Goal: Information Seeking & Learning: Learn about a topic

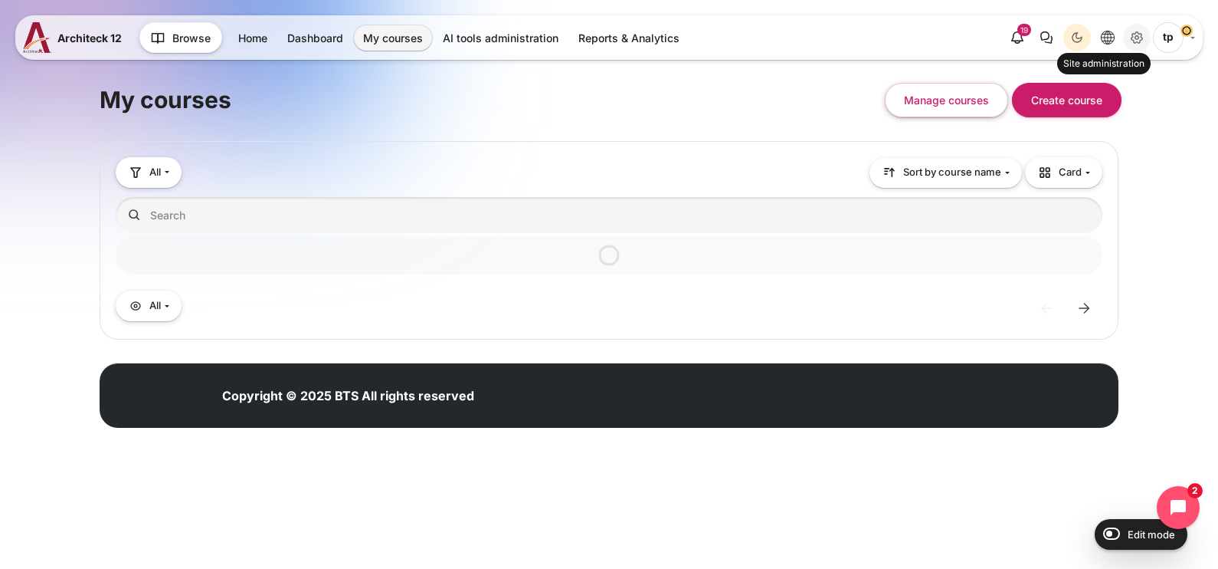
click at [1130, 38] on icon "Site administration" at bounding box center [1137, 37] width 18 height 18
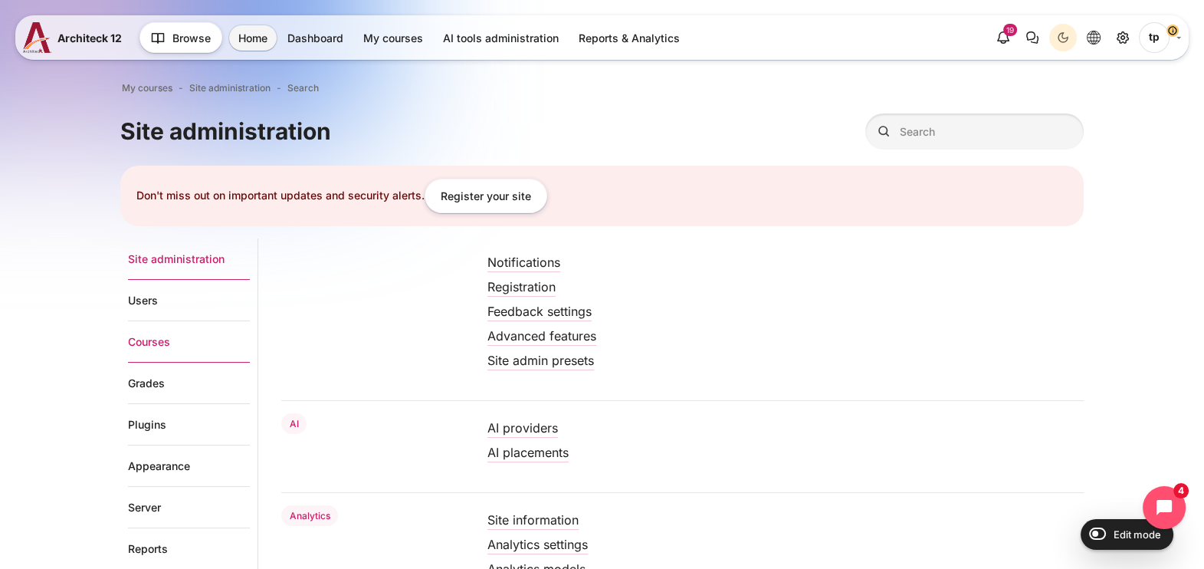
click at [157, 342] on link "Courses" at bounding box center [189, 341] width 122 height 41
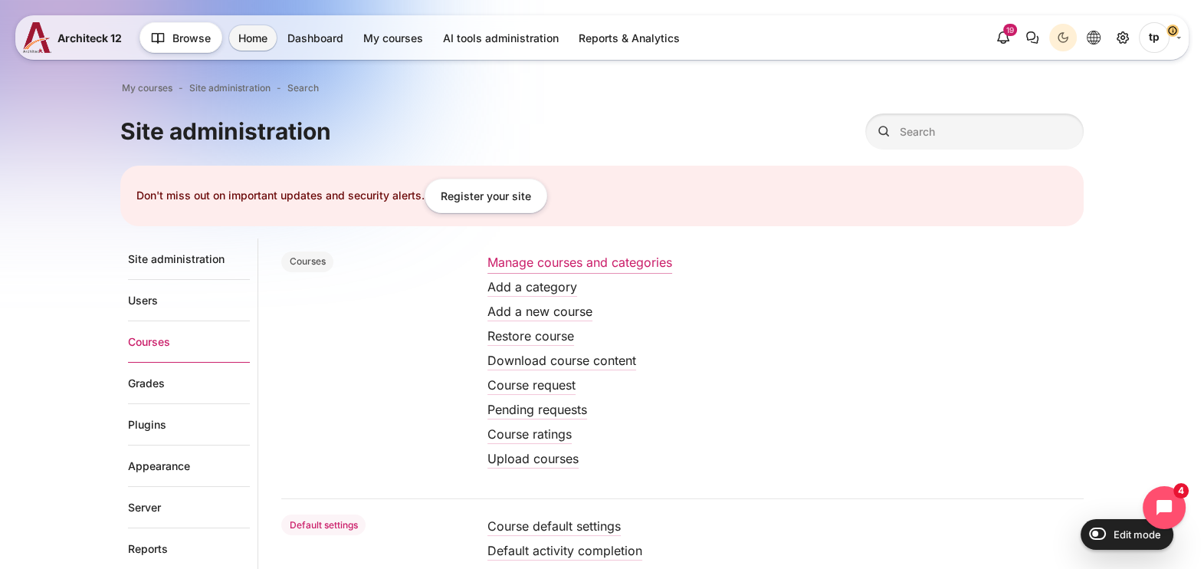
click at [542, 266] on link "Manage courses and categories" at bounding box center [579, 261] width 185 height 15
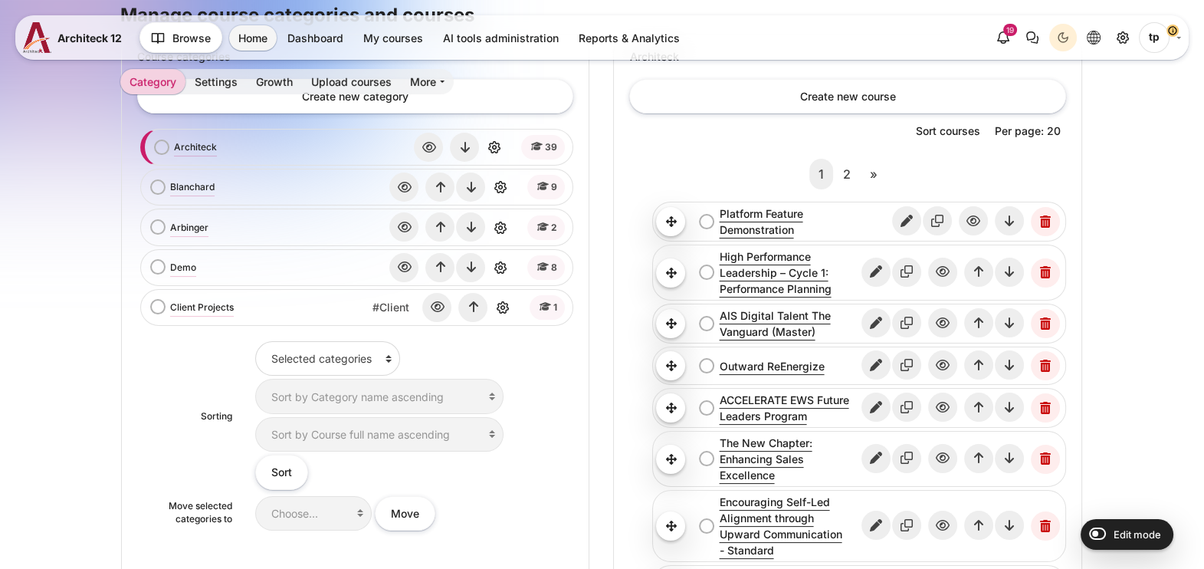
scroll to position [287, 0]
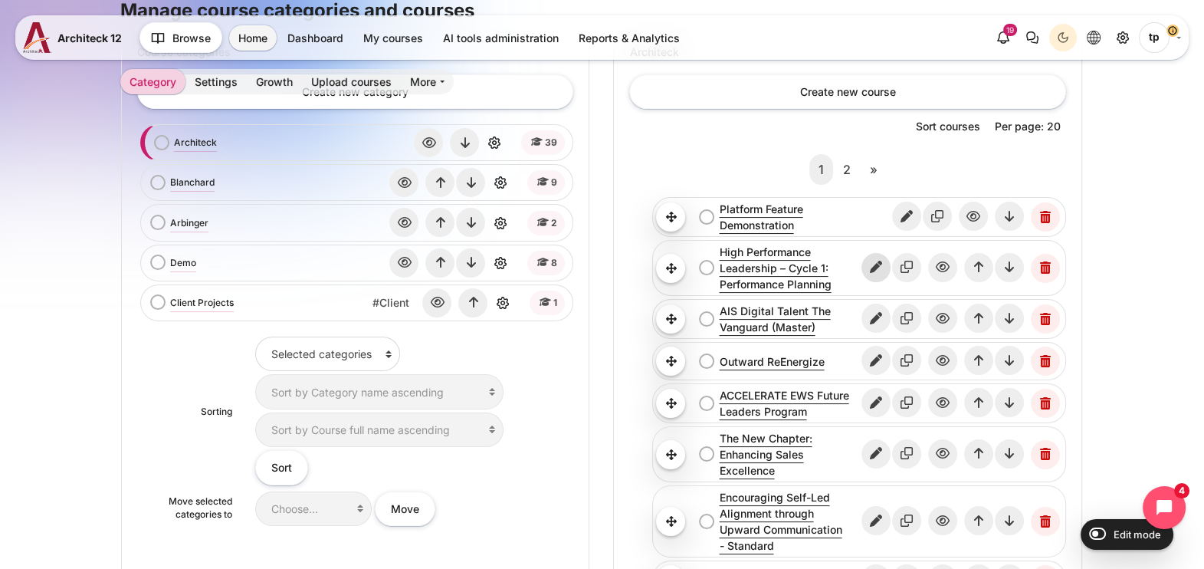
click at [883, 263] on icon "Edit" at bounding box center [875, 267] width 29 height 29
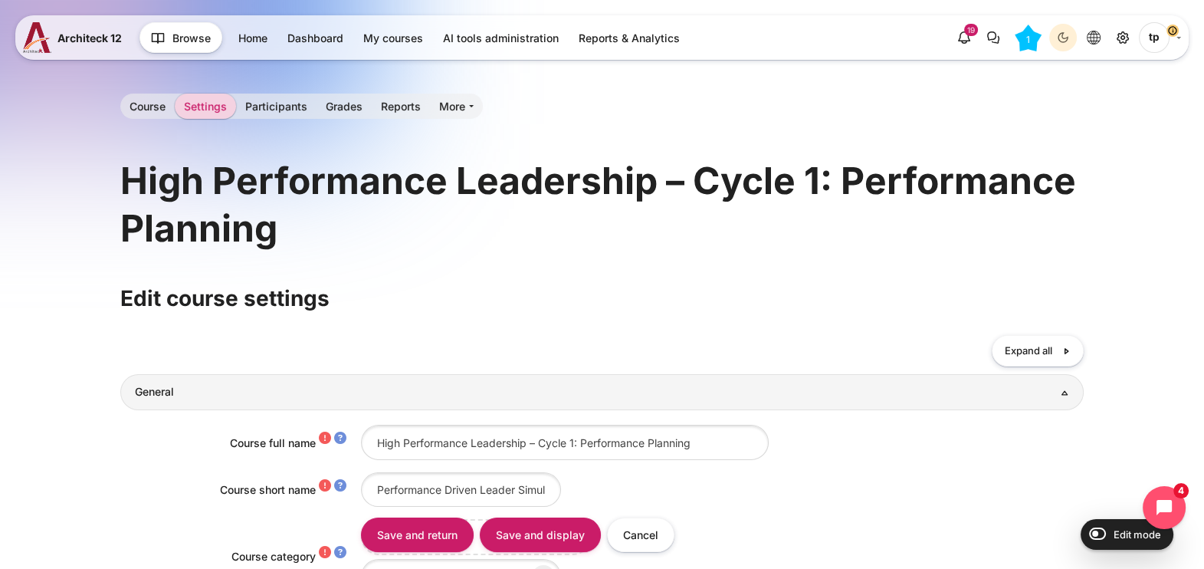
click at [161, 157] on h1 "High Performance Leadership – Cycle 1: Performance Planning" at bounding box center [601, 205] width 963 height 96
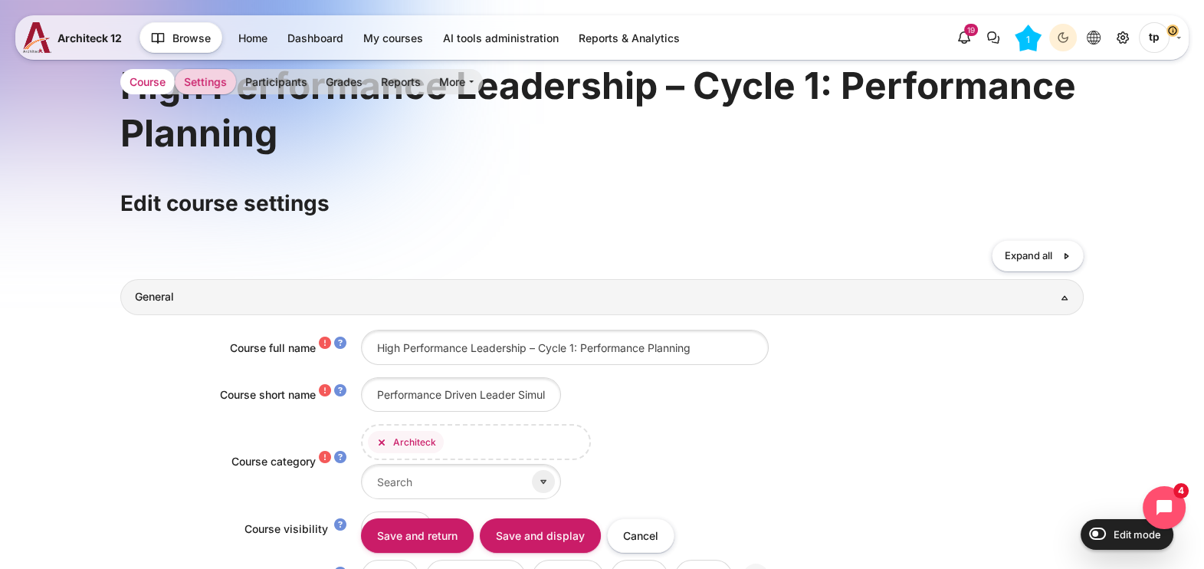
click at [162, 86] on link "Course" at bounding box center [147, 81] width 54 height 25
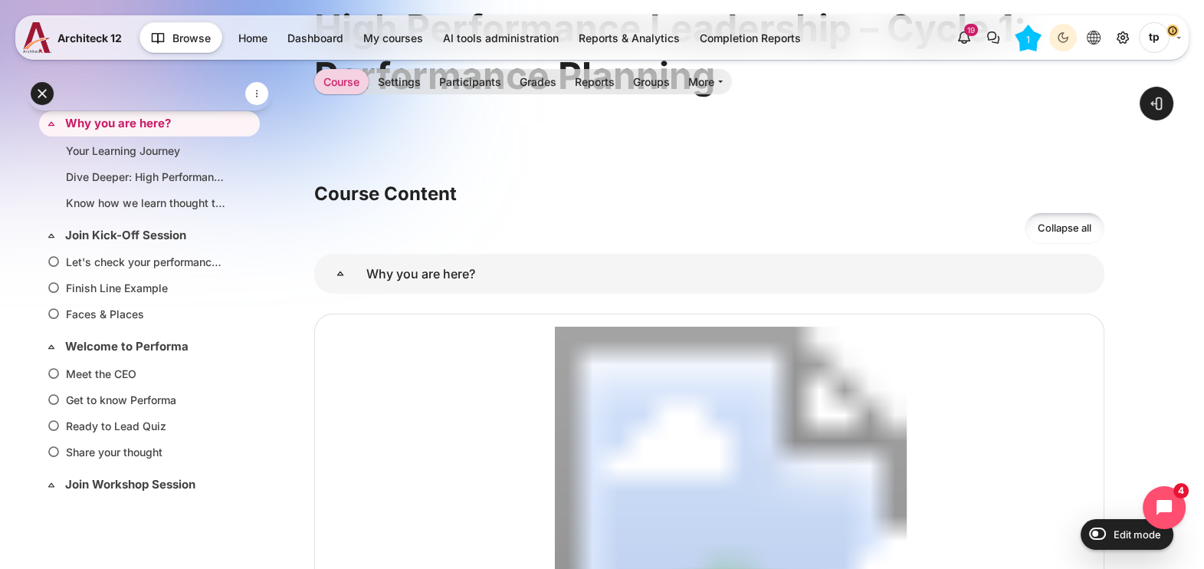
scroll to position [402, 0]
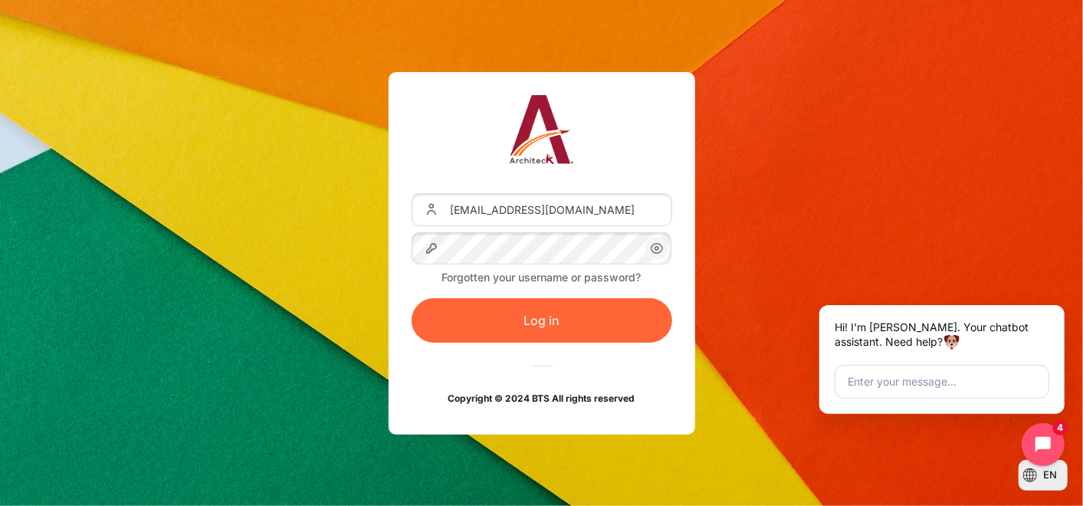
click at [611, 329] on button "Log in" at bounding box center [541, 320] width 261 height 44
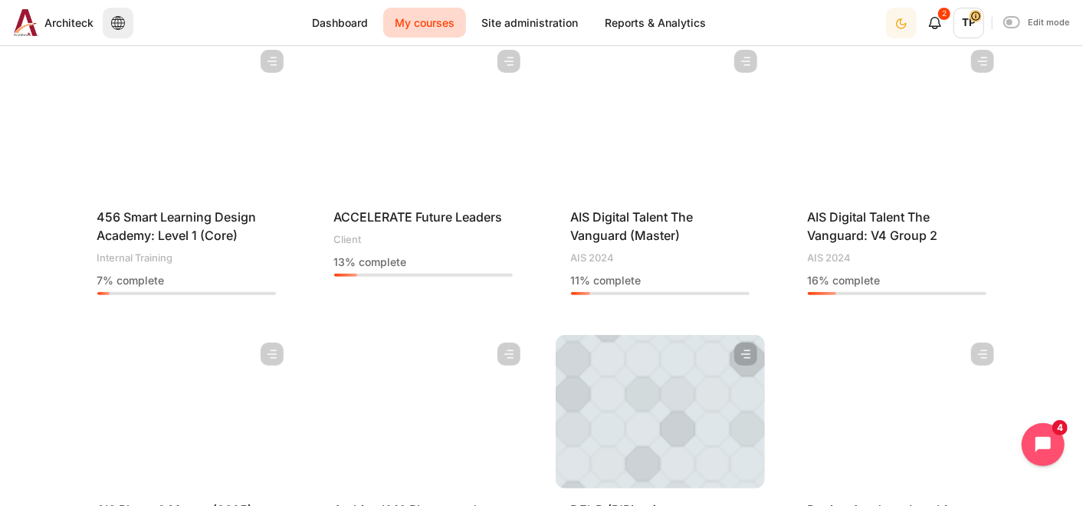
scroll to position [305, 0]
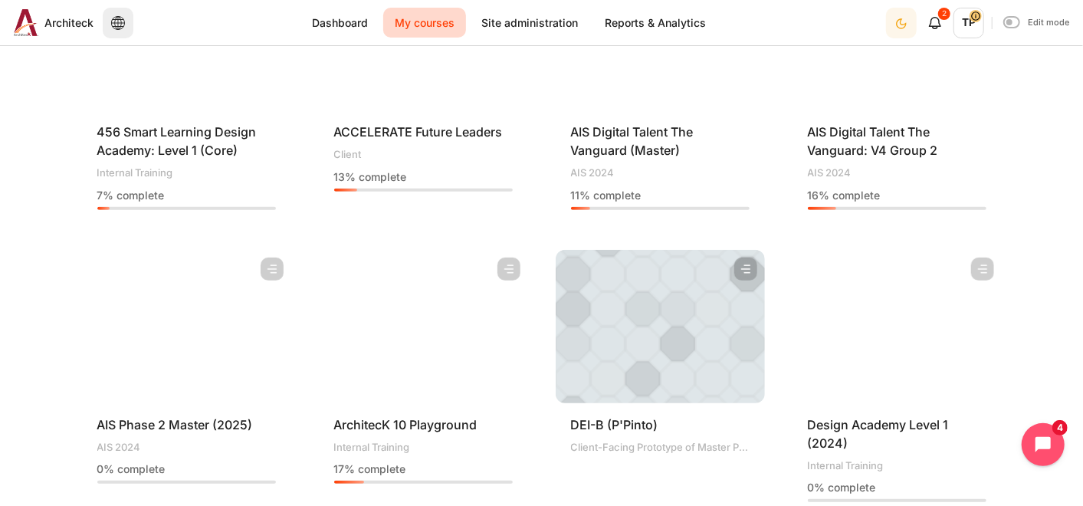
click at [129, 360] on figure "Content" at bounding box center [186, 326] width 209 height 153
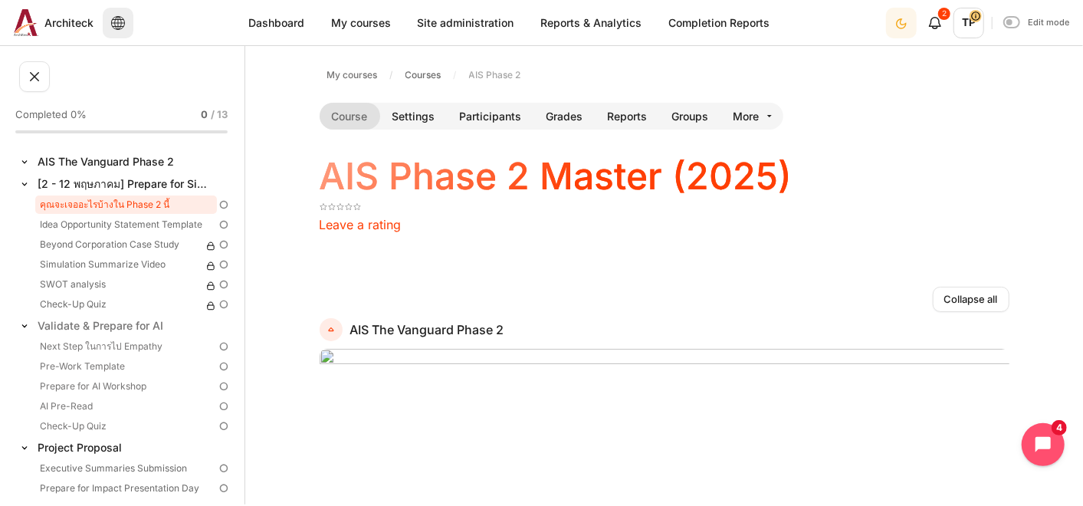
click at [93, 209] on link "คุณจะเจออะไรบ้างใน Phase 2 นี้" at bounding box center [126, 204] width 182 height 18
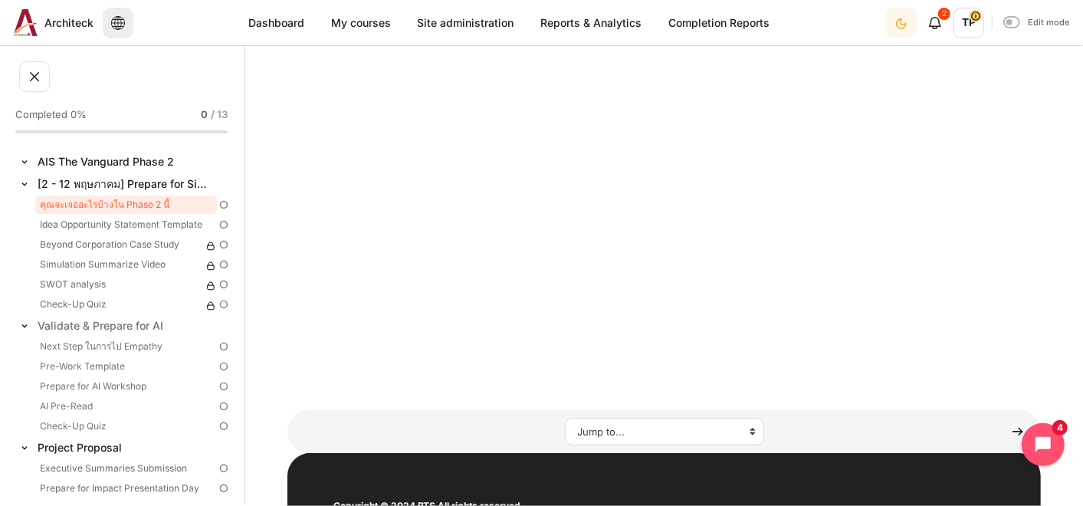
scroll to position [255, 0]
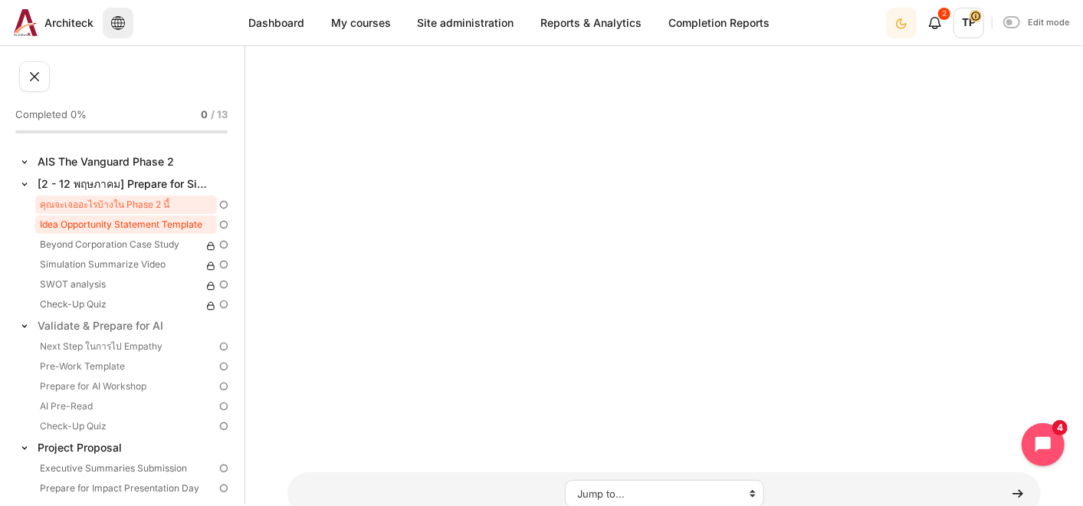
click at [64, 222] on link "Idea Opportunity Statement Template" at bounding box center [126, 224] width 182 height 18
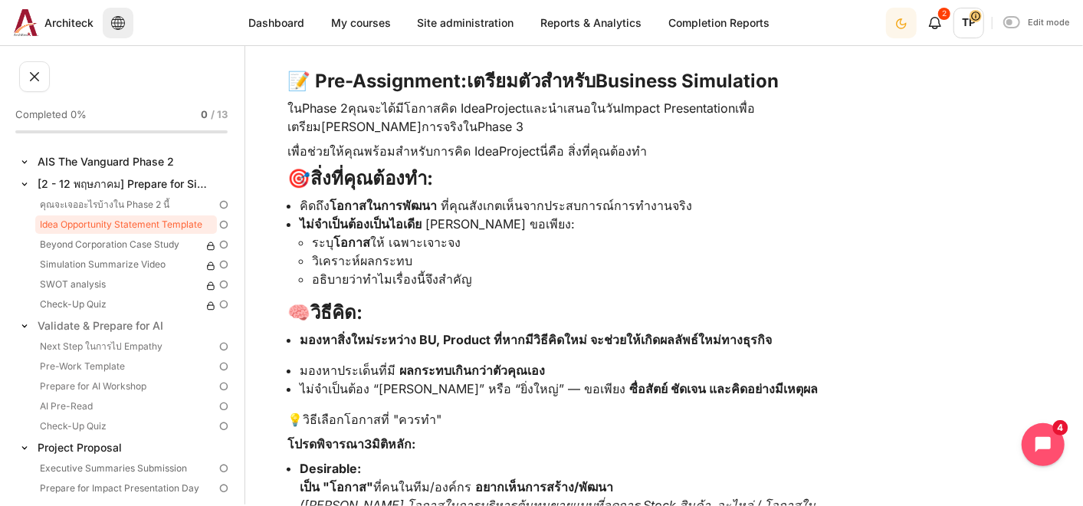
scroll to position [510, 0]
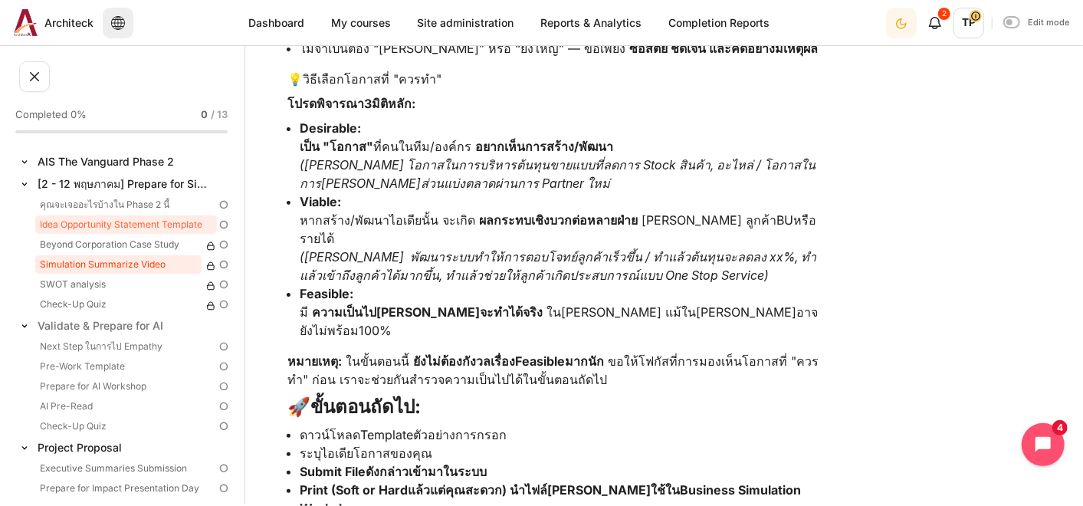
click at [71, 255] on link "Simulation Summarize Video" at bounding box center [118, 264] width 166 height 18
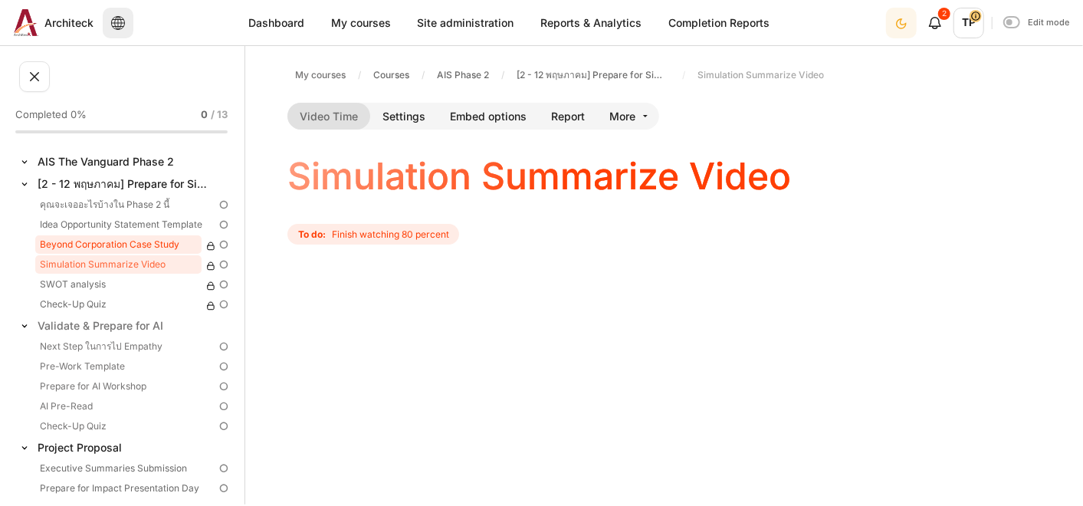
click at [87, 245] on link "Beyond Corporation Case Study" at bounding box center [118, 244] width 166 height 18
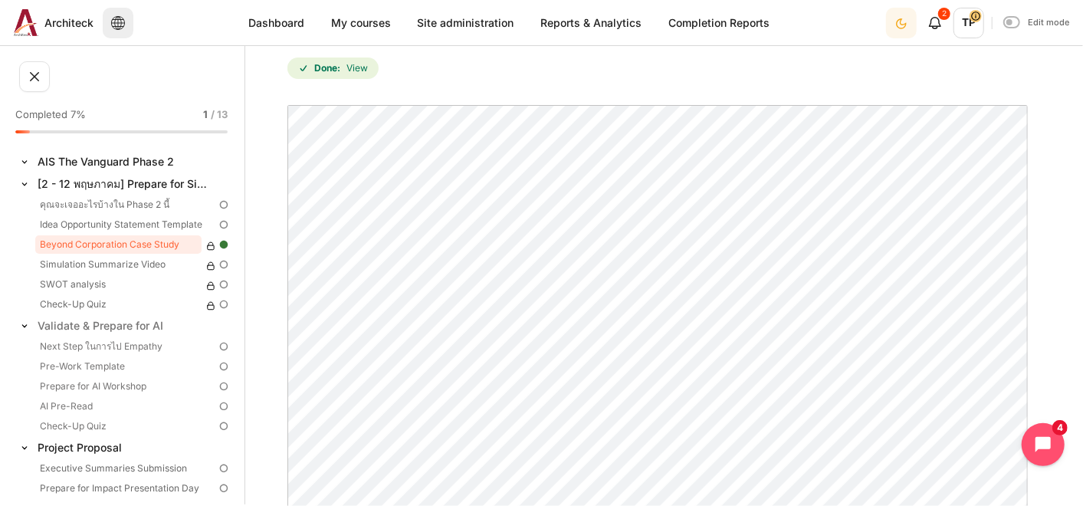
scroll to position [85, 0]
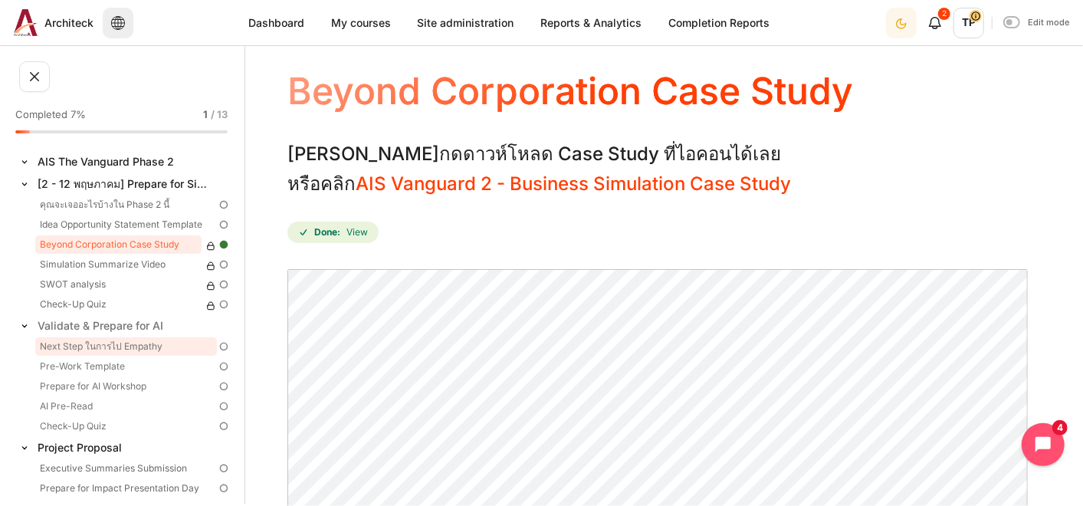
click at [54, 340] on link "Next Step ในการไป Empathy" at bounding box center [126, 346] width 182 height 18
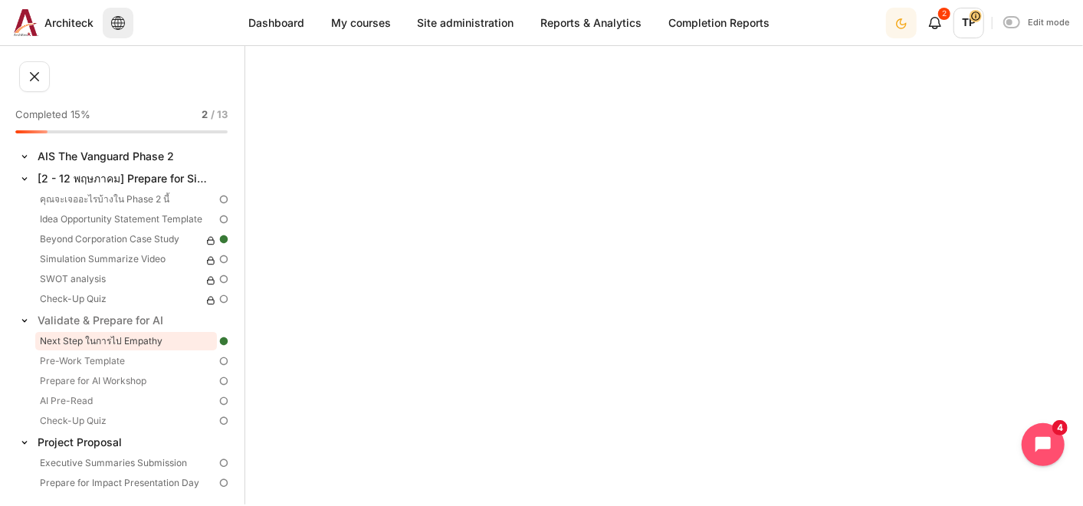
scroll to position [654, 0]
drag, startPoint x: 599, startPoint y: 316, endPoint x: 521, endPoint y: 251, distance: 101.2
click at [521, 251] on img "Content" at bounding box center [663, 204] width 753 height 1066
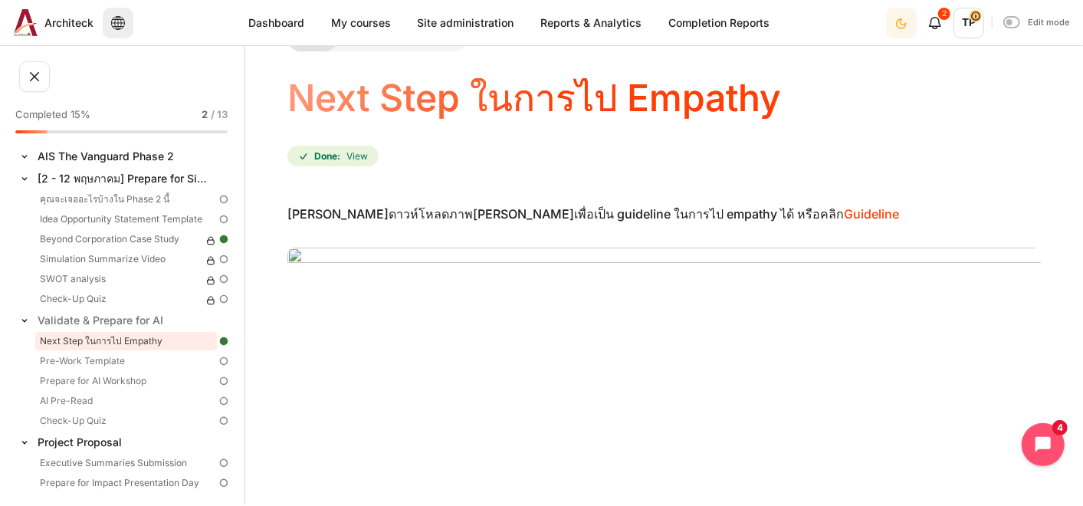
scroll to position [0, 0]
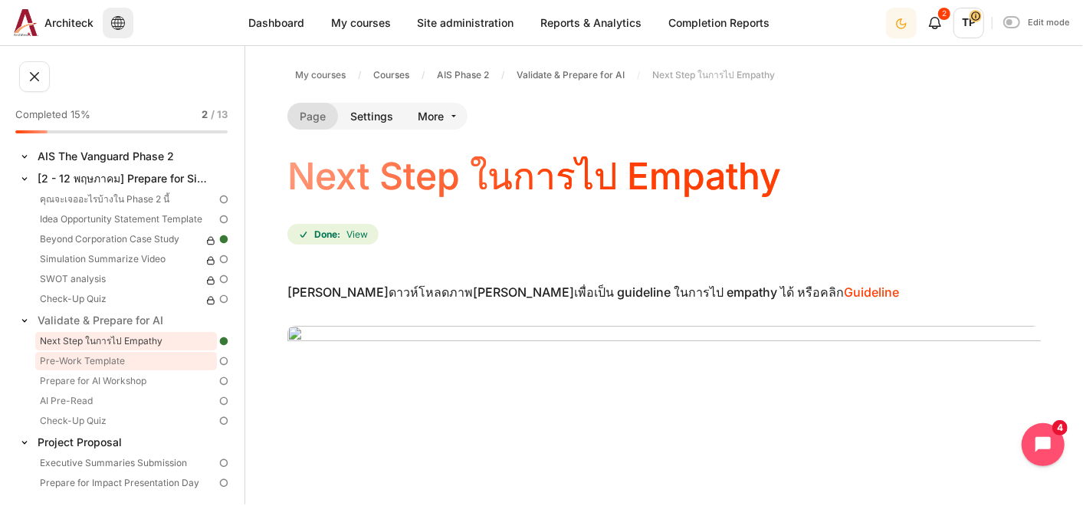
click at [52, 353] on link "Pre-Work Template" at bounding box center [126, 361] width 182 height 18
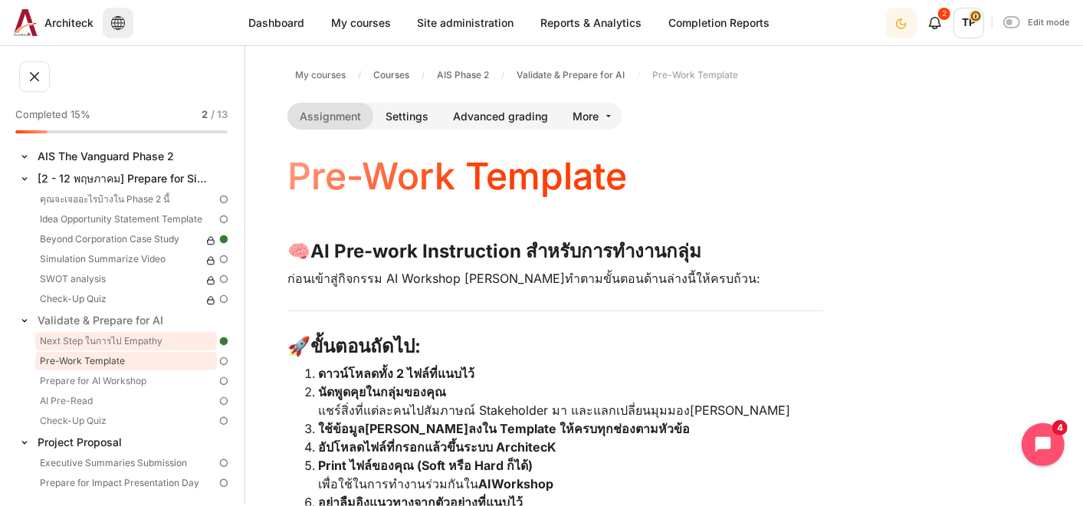
click at [63, 339] on link "Next Step ในการไป Empathy" at bounding box center [126, 341] width 182 height 18
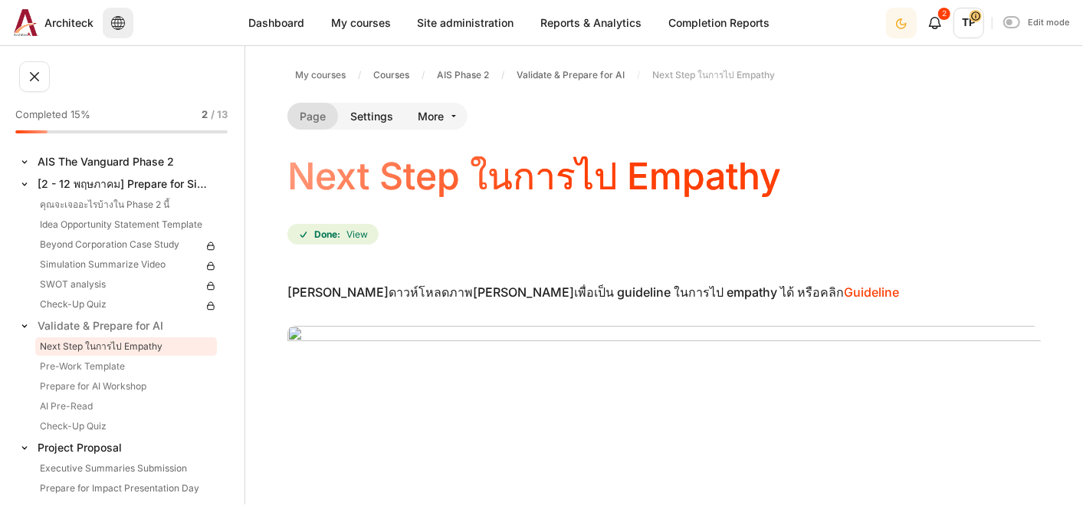
scroll to position [5, 0]
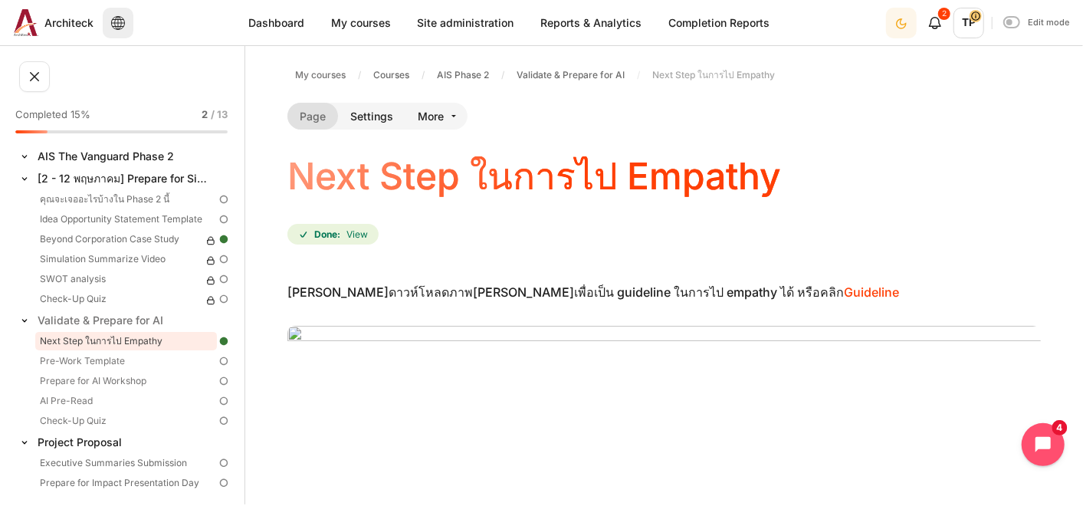
click at [77, 199] on link "คุณจะเจออะไรบ้างใน Phase 2 นี้" at bounding box center [126, 199] width 182 height 18
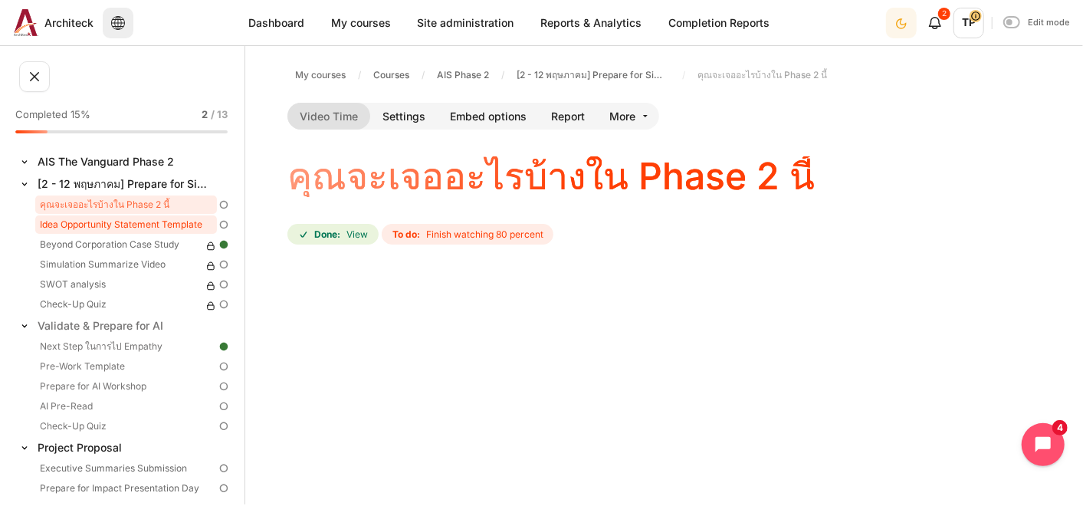
click at [61, 228] on link "Idea Opportunity Statement Template" at bounding box center [126, 224] width 182 height 18
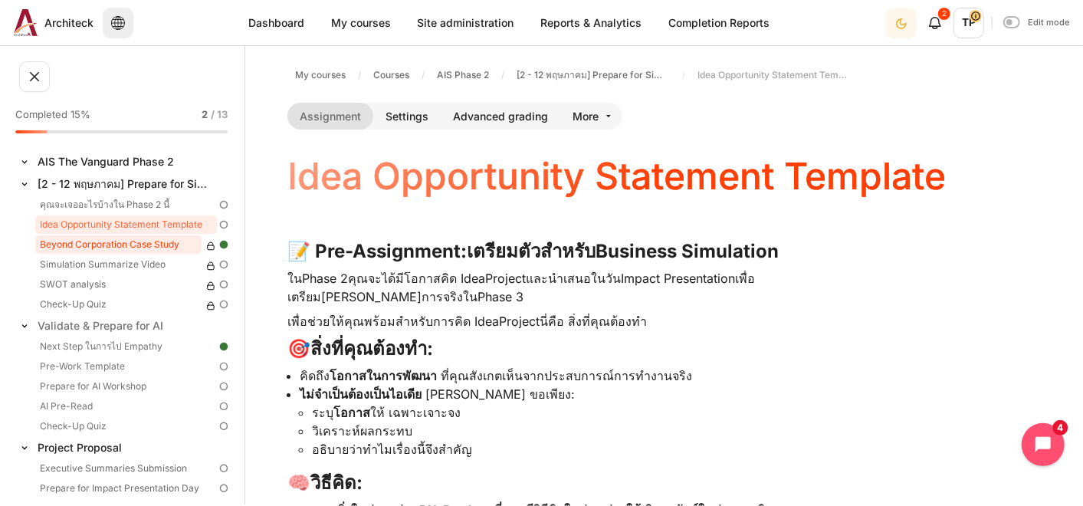
click at [80, 242] on link "Beyond Corporation Case Study" at bounding box center [118, 244] width 166 height 18
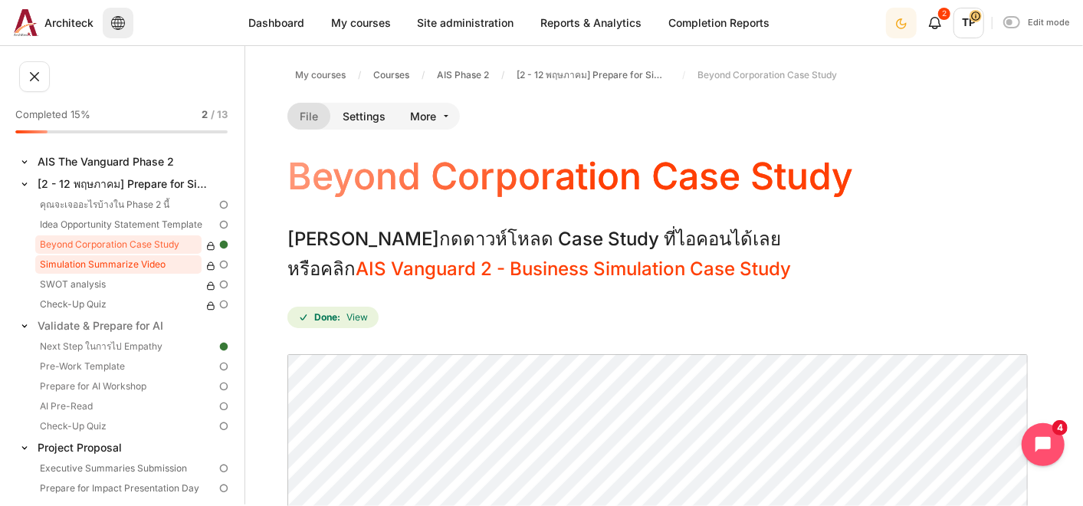
click at [51, 264] on link "Simulation Summarize Video" at bounding box center [118, 264] width 166 height 18
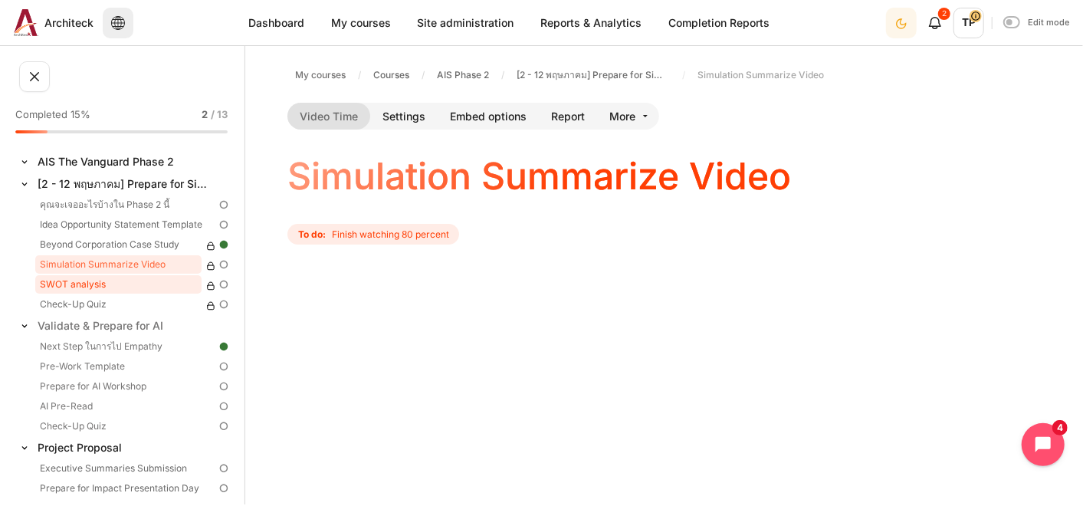
click at [48, 278] on link "SWOT analysis" at bounding box center [118, 284] width 166 height 18
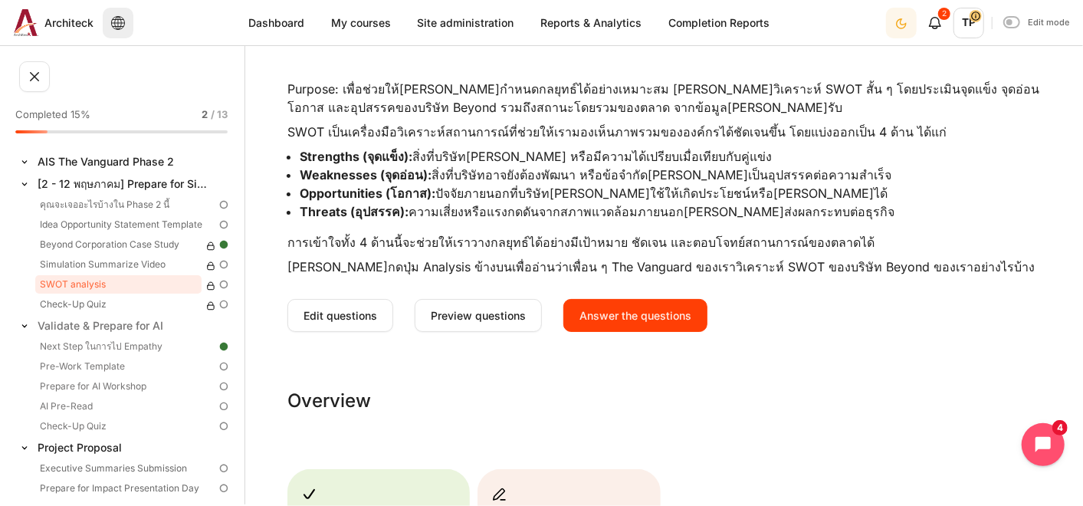
scroll to position [340, 0]
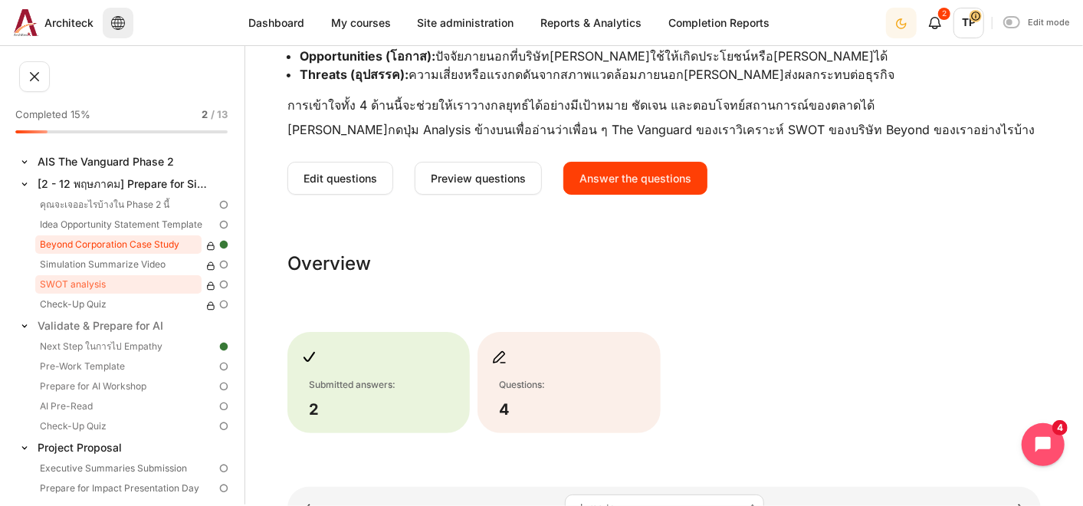
click at [56, 236] on link "Beyond Corporation Case Study" at bounding box center [118, 244] width 166 height 18
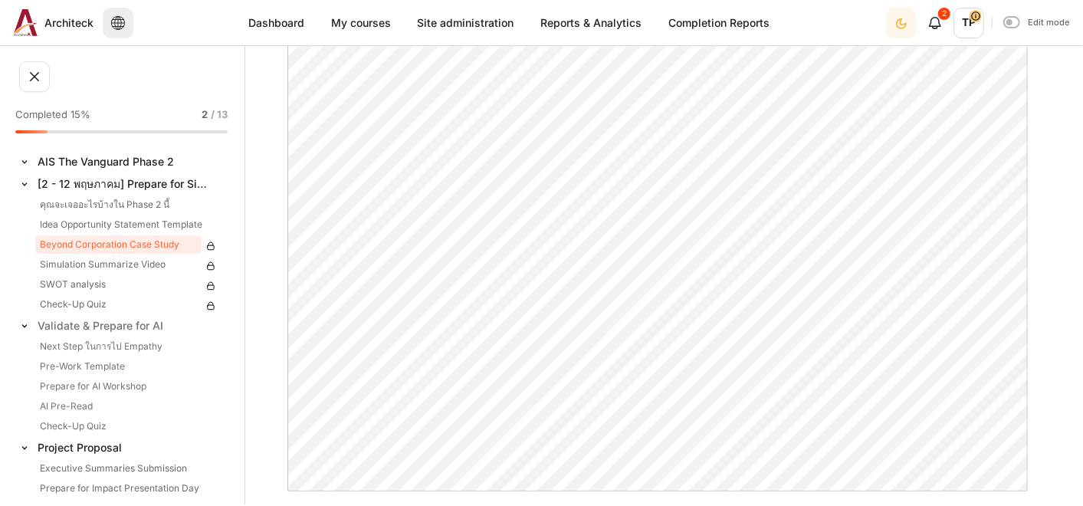
scroll to position [425, 0]
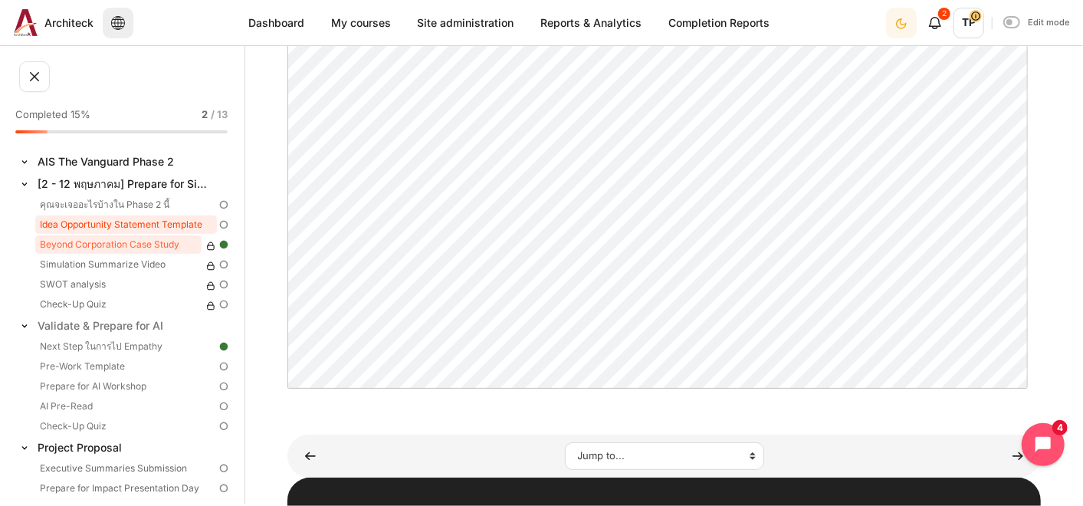
click at [83, 225] on link "Idea Opportunity Statement Template" at bounding box center [126, 224] width 182 height 18
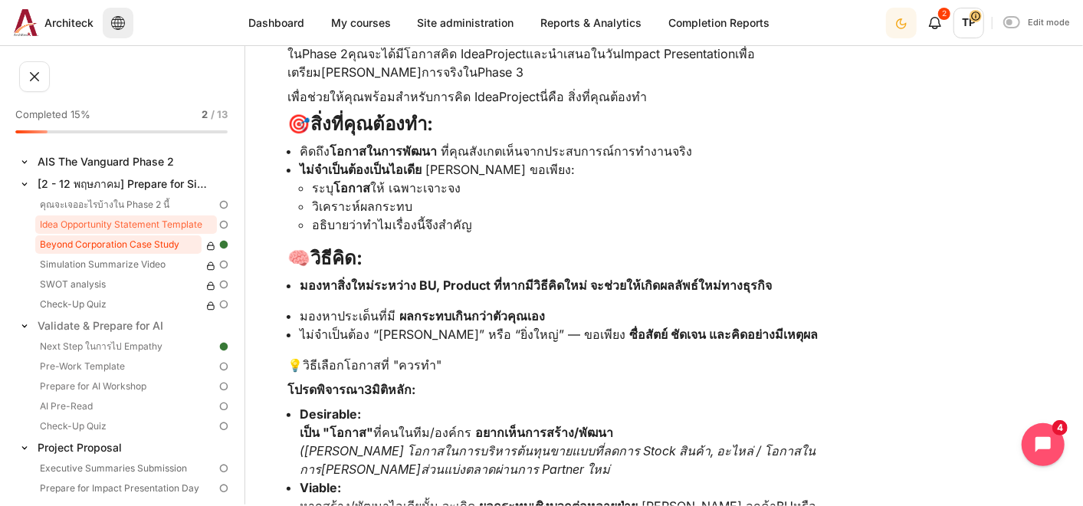
scroll to position [425, 0]
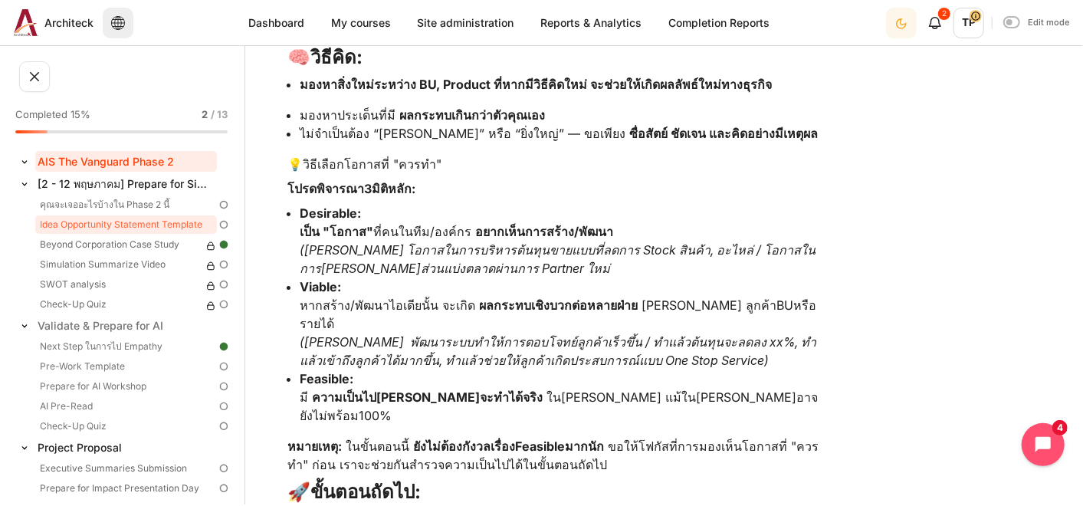
click at [105, 164] on link "AIS The Vanguard Phase 2" at bounding box center [126, 161] width 182 height 21
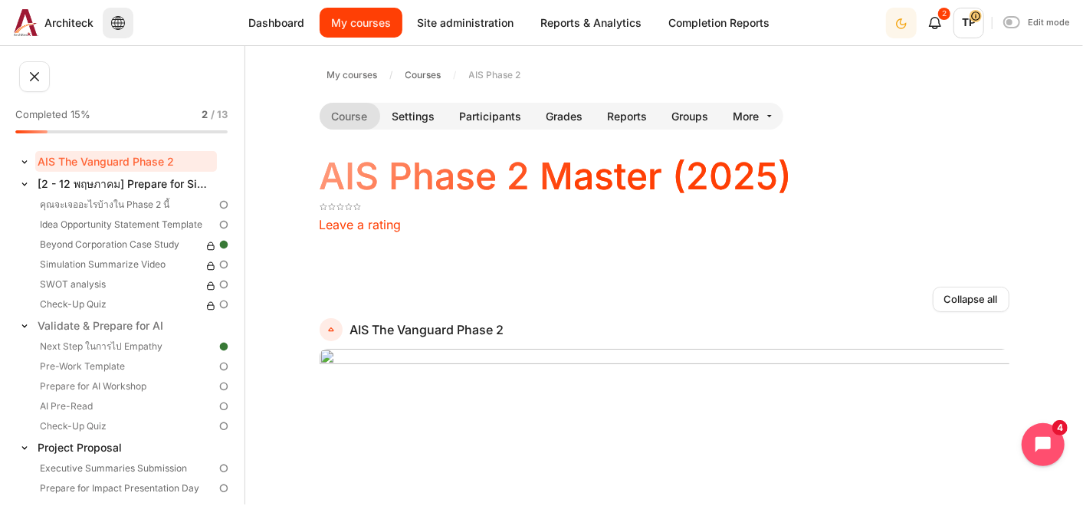
click at [387, 22] on link "My courses" at bounding box center [361, 23] width 83 height 30
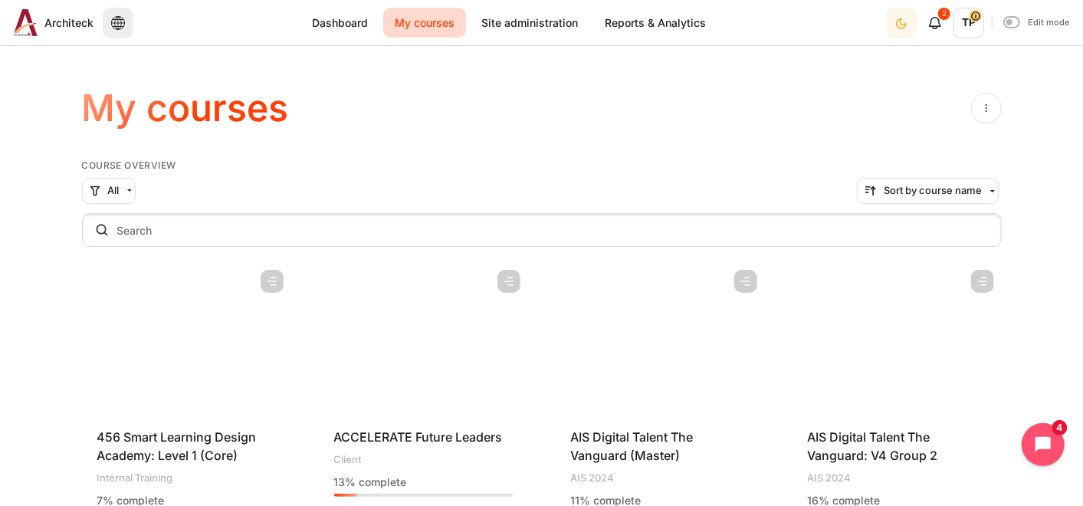
click at [854, 365] on figure "Content" at bounding box center [896, 338] width 209 height 153
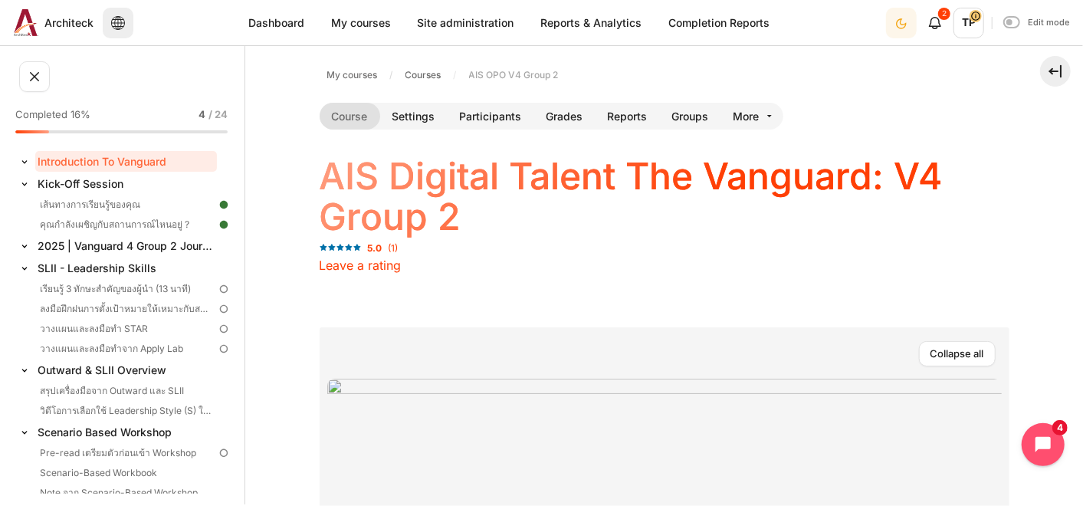
click at [23, 163] on img at bounding box center [24, 161] width 15 height 15
click at [25, 159] on img at bounding box center [24, 161] width 15 height 15
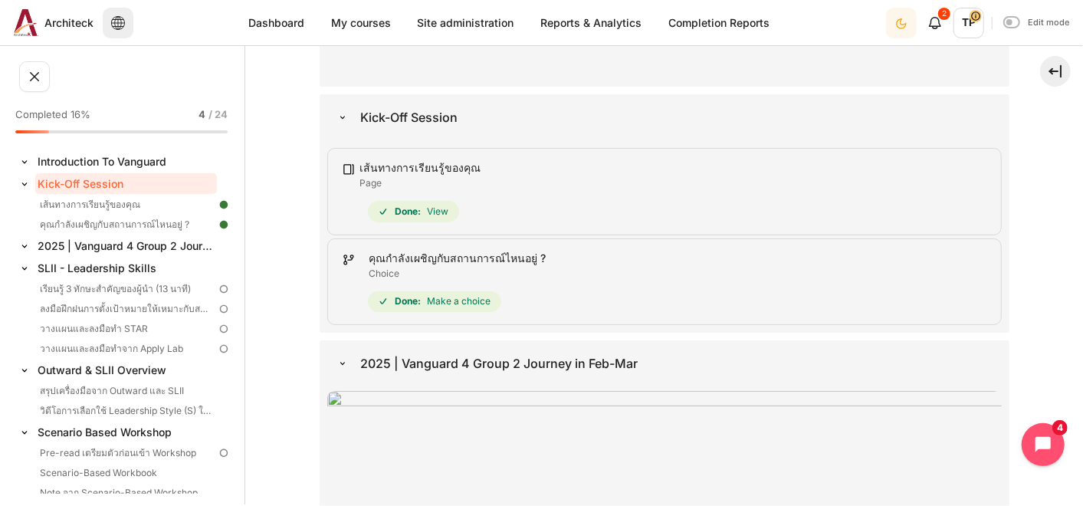
scroll to position [510, 0]
